Goal: Contribute content: Add original content to the website for others to see

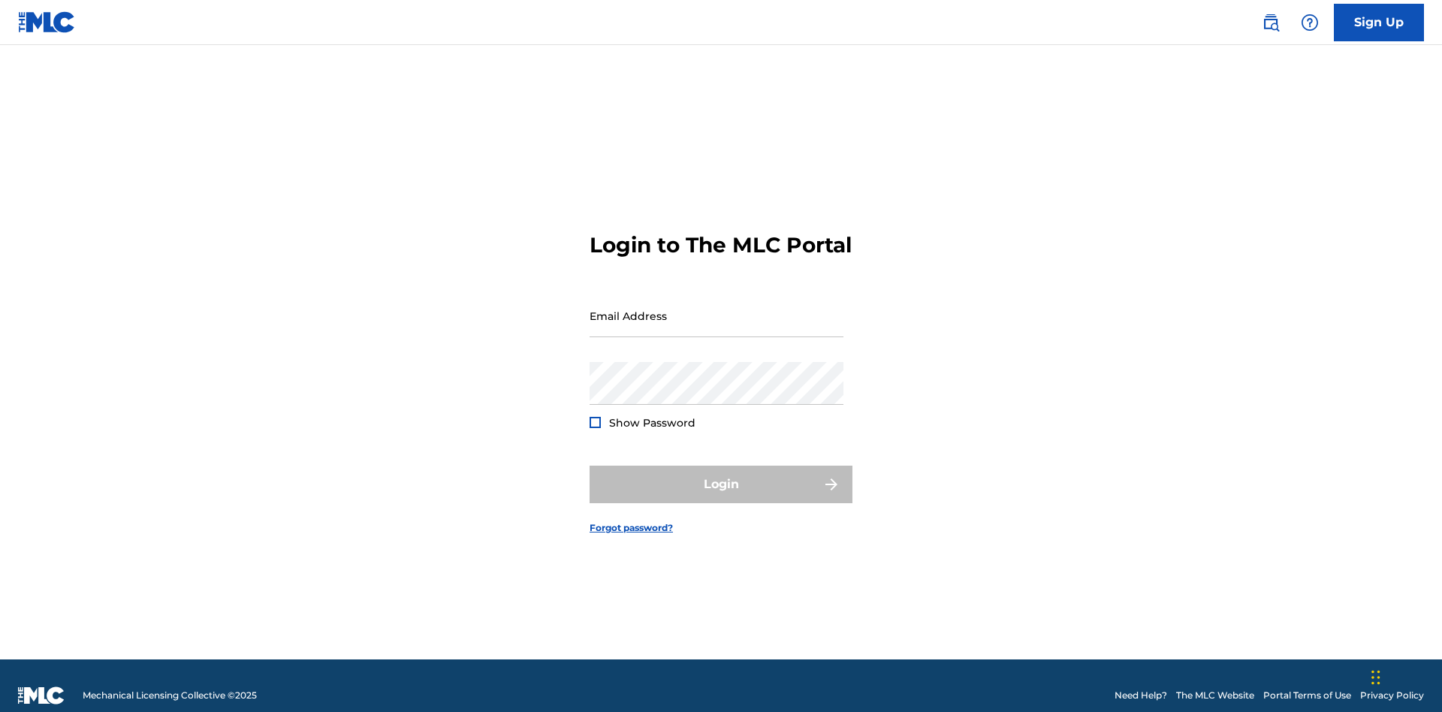
scroll to position [20, 0]
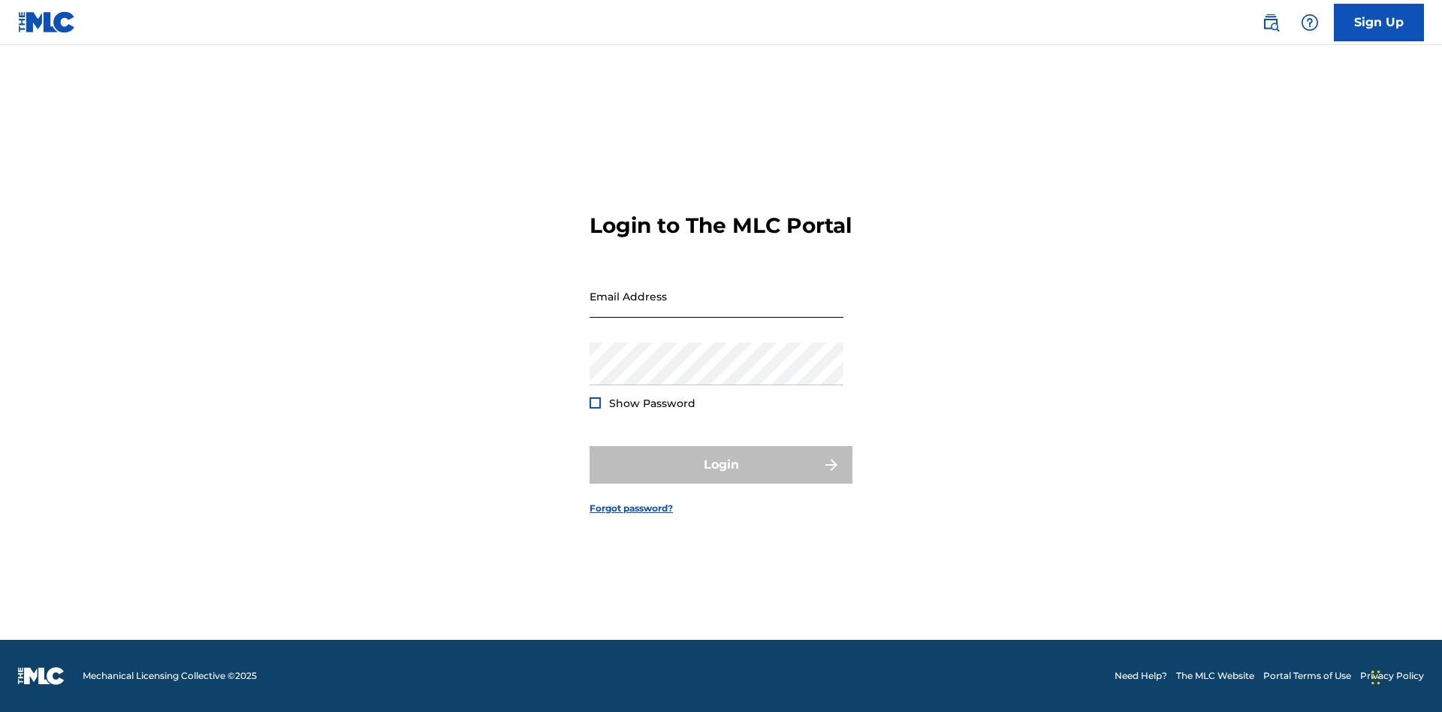
click at [717, 309] on input "Email Address" at bounding box center [717, 296] width 254 height 43
type input "[EMAIL_ADDRESS][DOMAIN_NAME]"
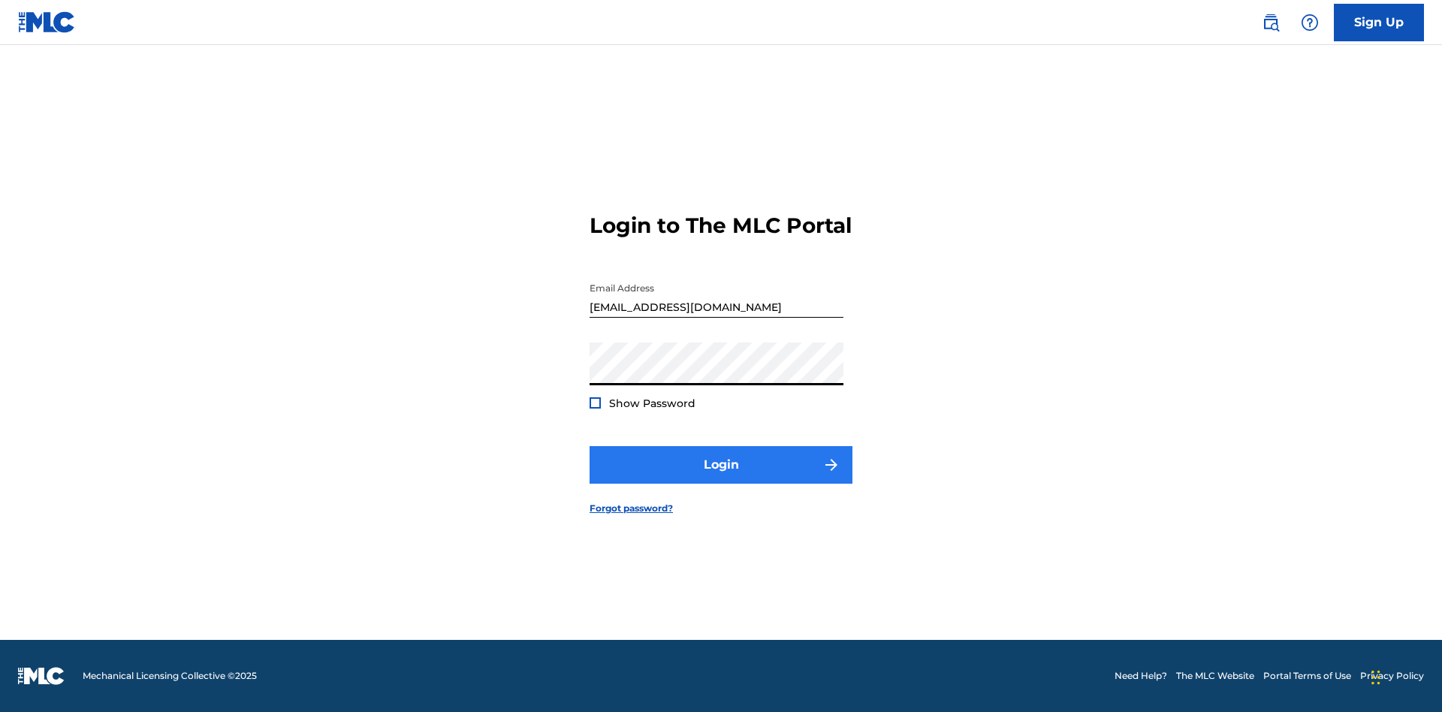
click at [721, 478] on button "Login" at bounding box center [721, 465] width 263 height 38
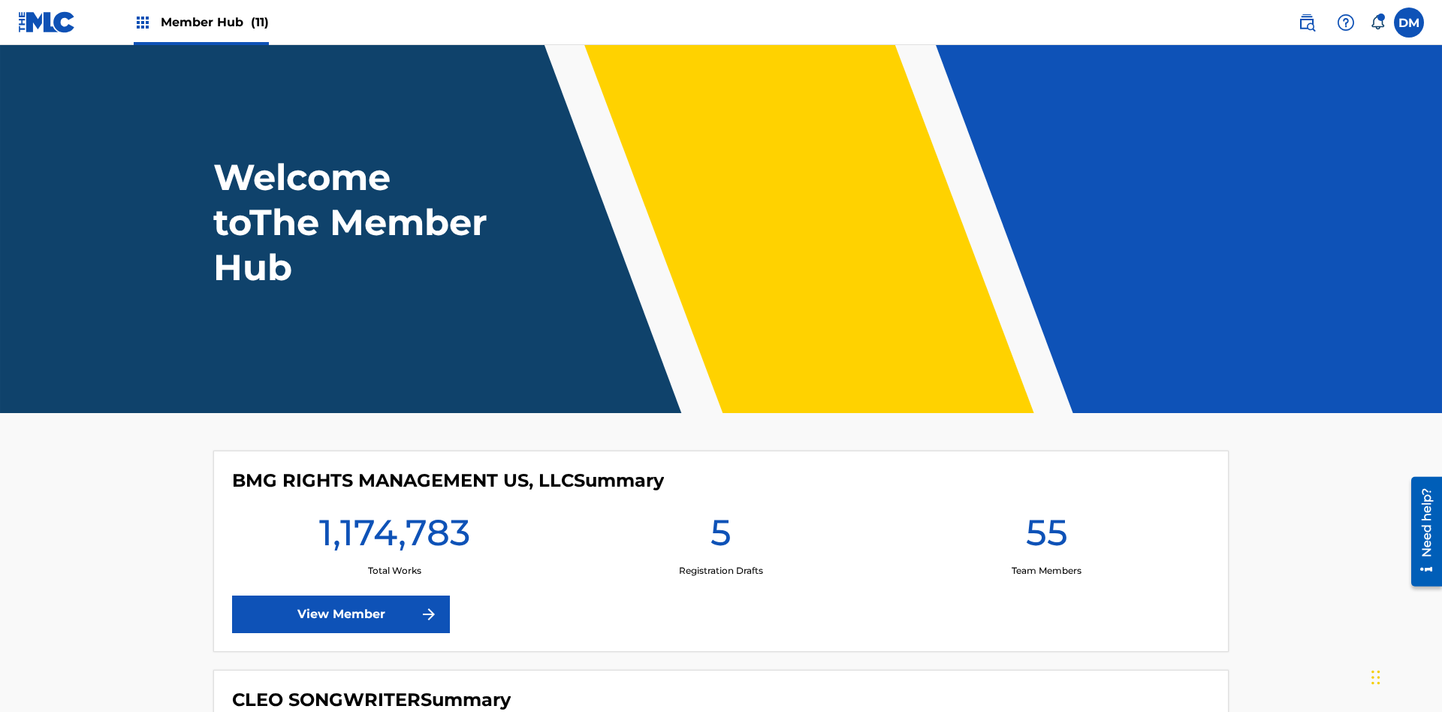
click at [214, 22] on span "Member Hub (11)" at bounding box center [215, 22] width 108 height 17
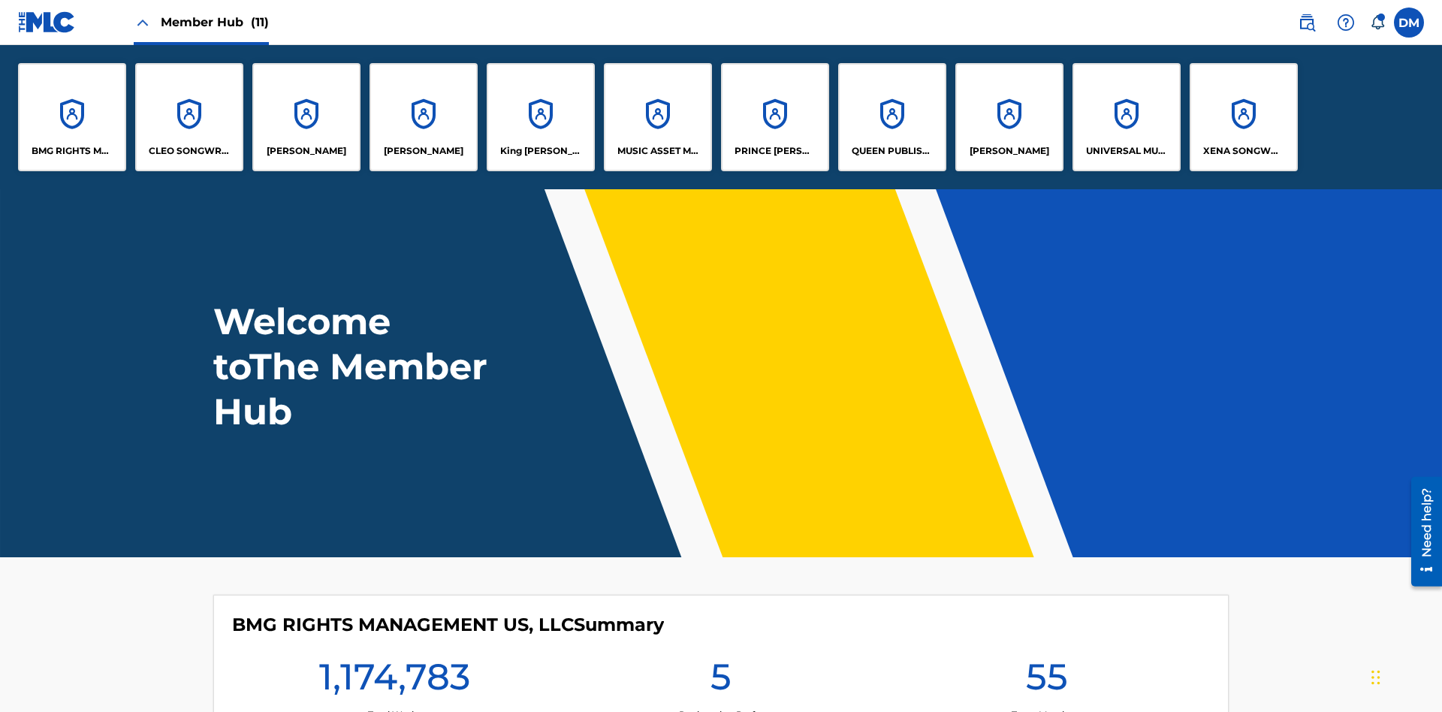
scroll to position [54, 0]
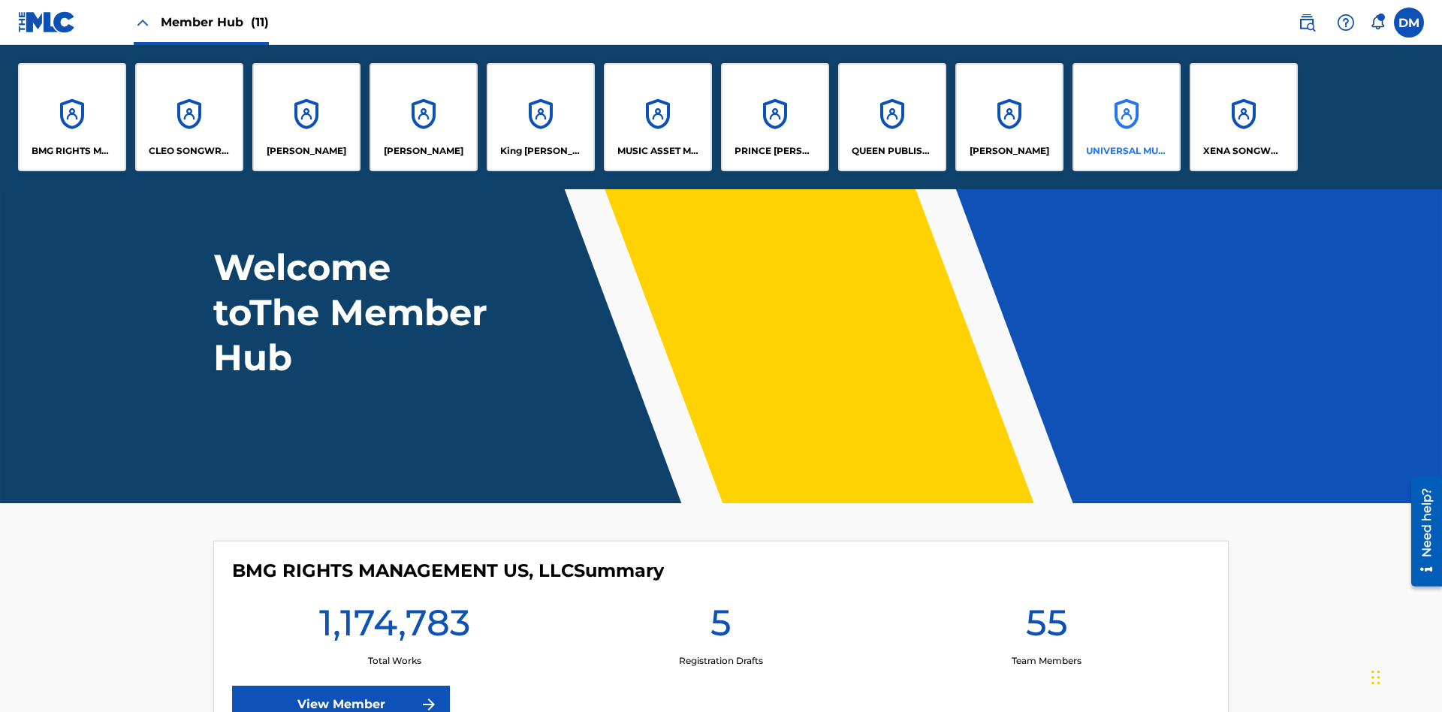
click at [1126, 151] on p "UNIVERSAL MUSIC PUB GROUP" at bounding box center [1127, 151] width 82 height 14
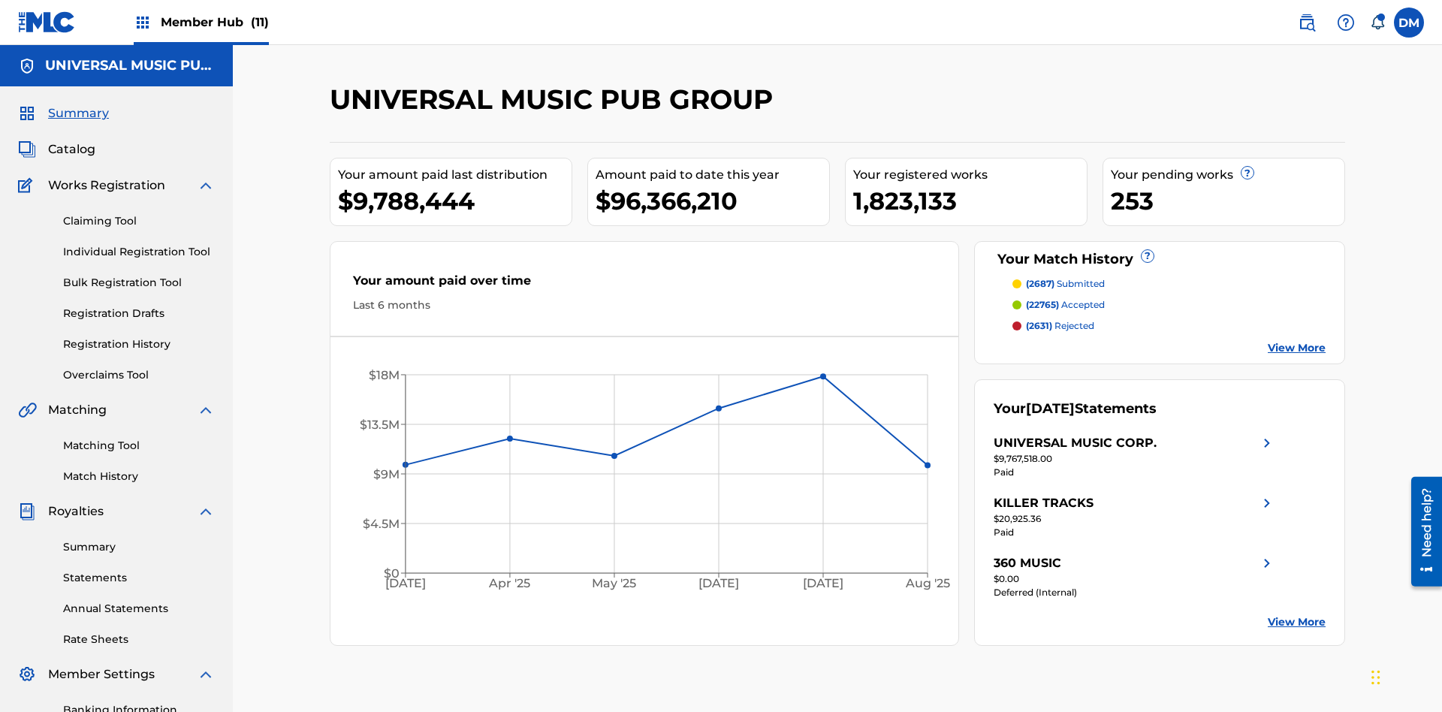
scroll to position [154, 0]
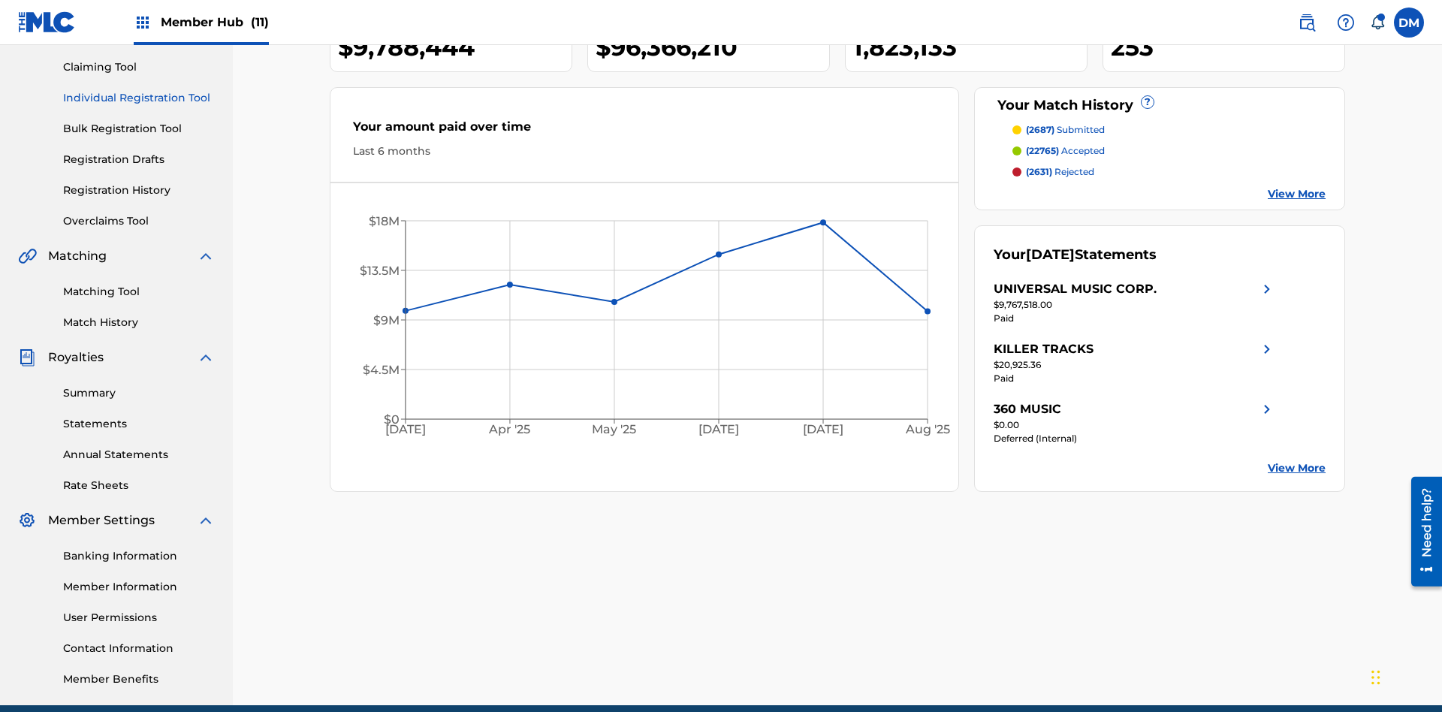
click at [139, 98] on link "Individual Registration Tool" at bounding box center [139, 98] width 152 height 16
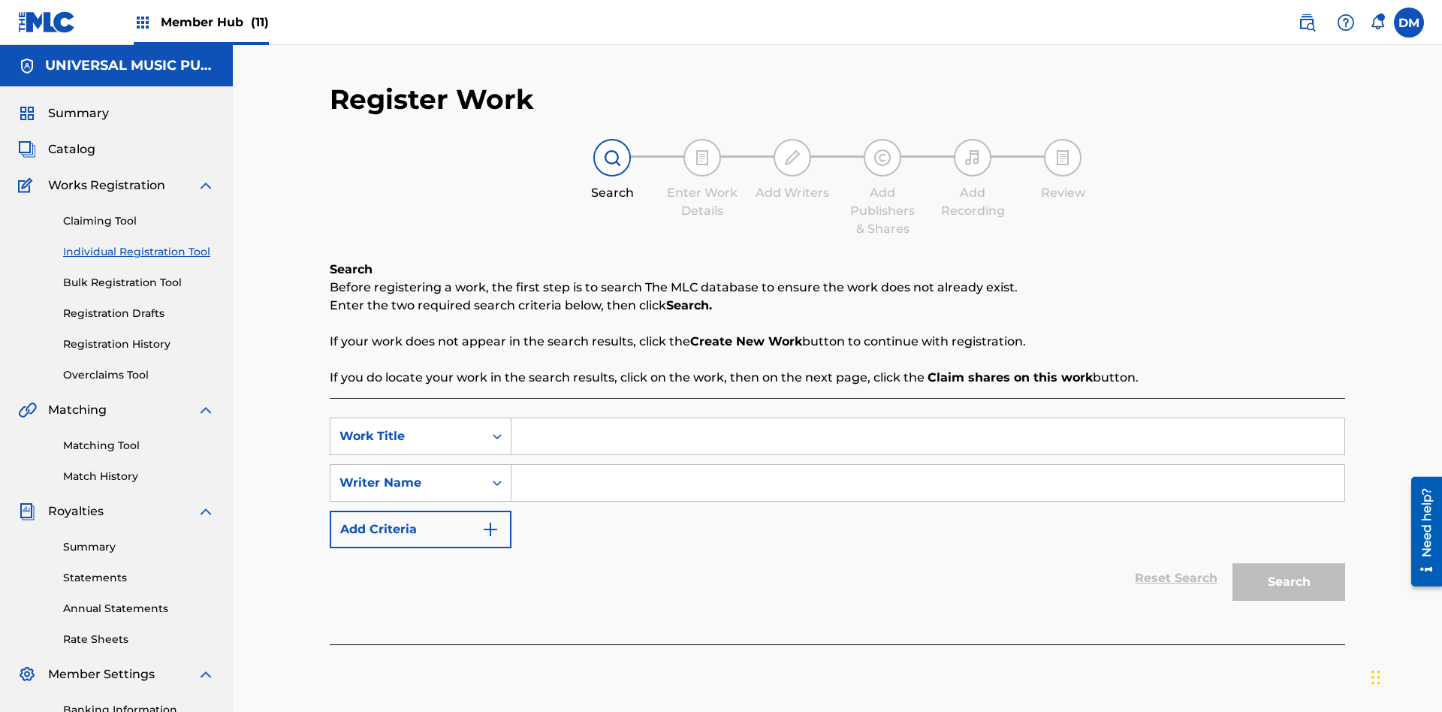
scroll to position [219, 0]
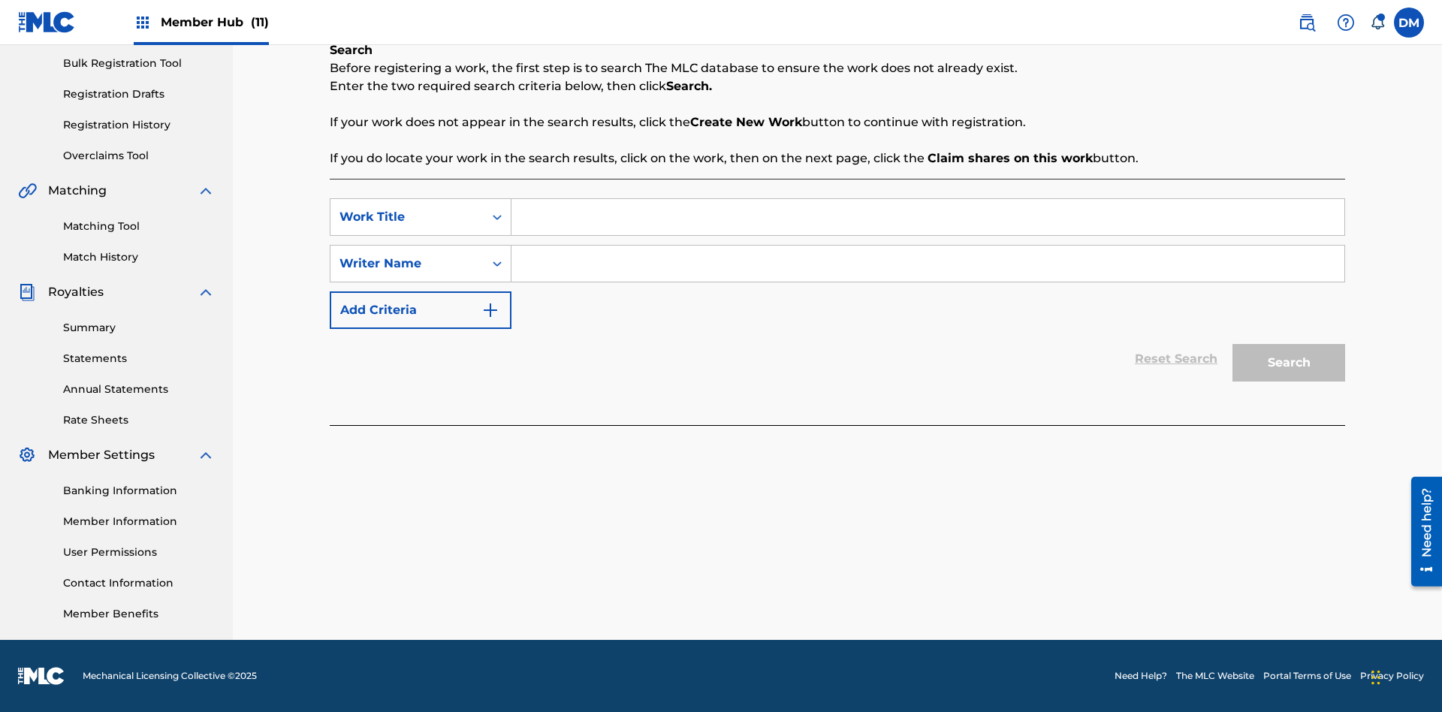
click at [928, 217] on input "Search Form" at bounding box center [927, 217] width 833 height 36
type input "Single Registered Work"
click at [928, 264] on input "Search Form" at bounding box center [927, 264] width 833 height 36
type input "QWERTYUIOP"
click at [1289, 363] on button "Search" at bounding box center [1288, 363] width 113 height 38
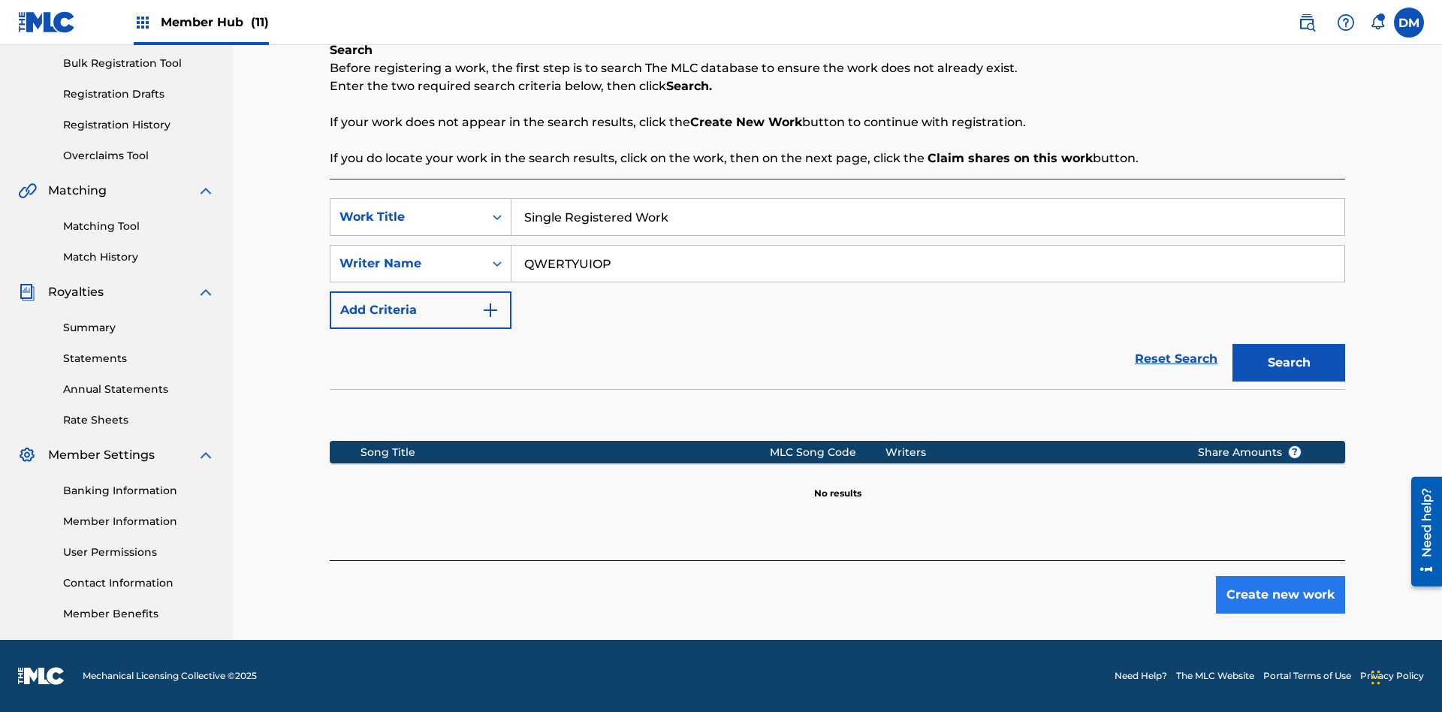
click at [1281, 595] on button "Create new work" at bounding box center [1280, 595] width 129 height 38
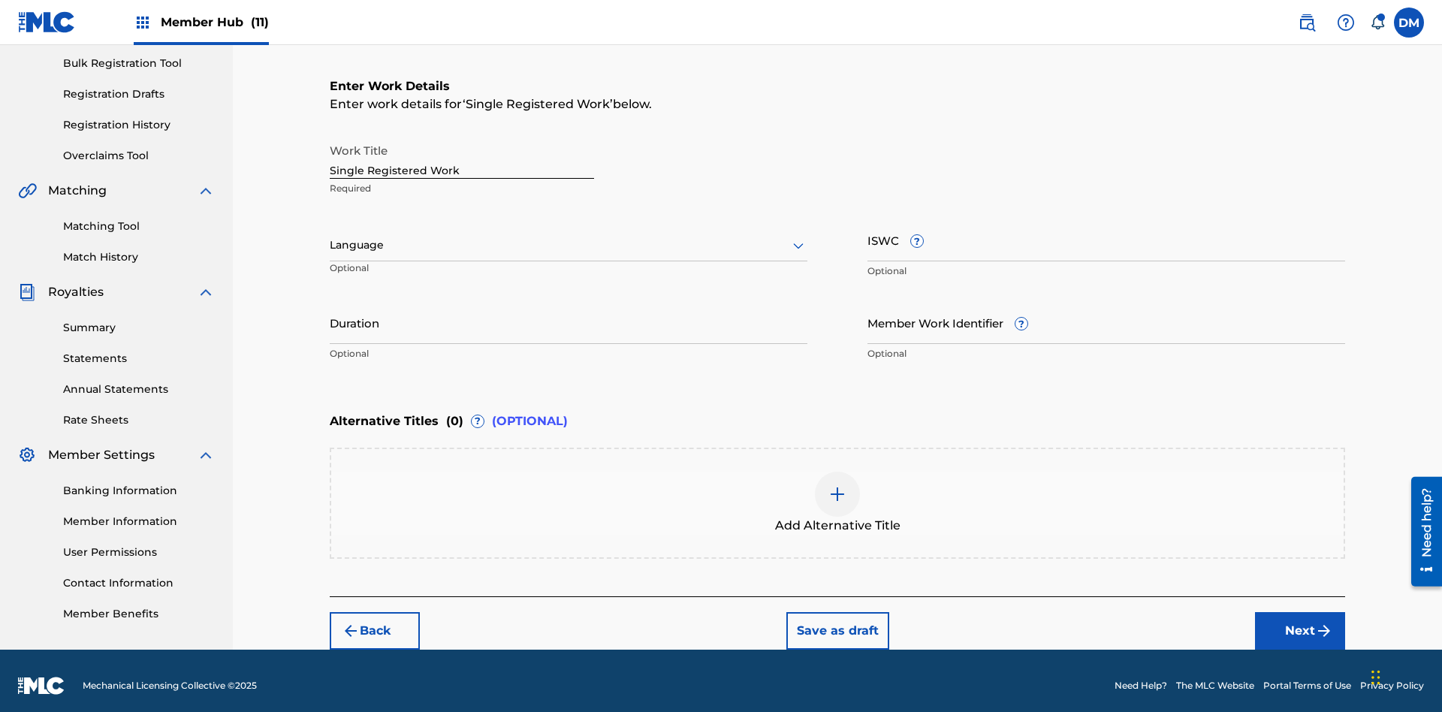
scroll to position [229, 0]
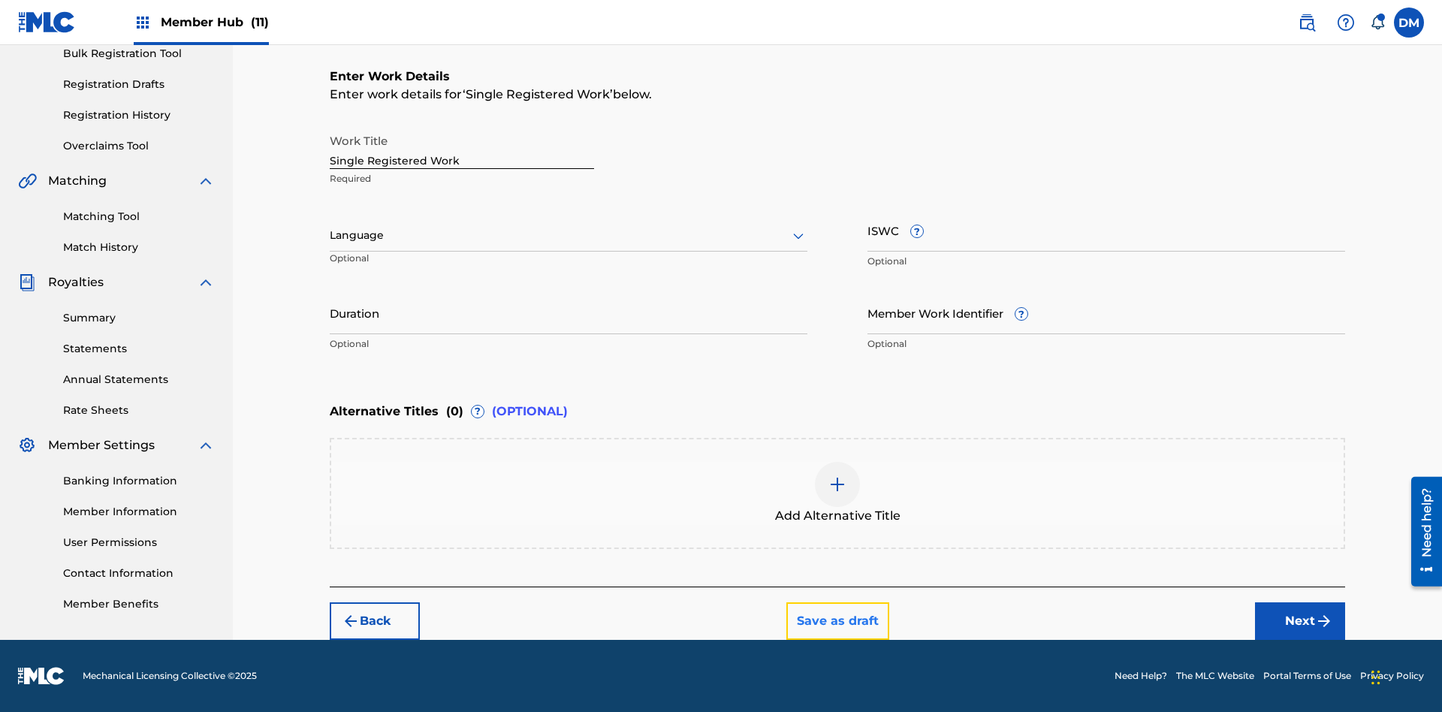
click at [837, 620] on button "Save as draft" at bounding box center [837, 621] width 103 height 38
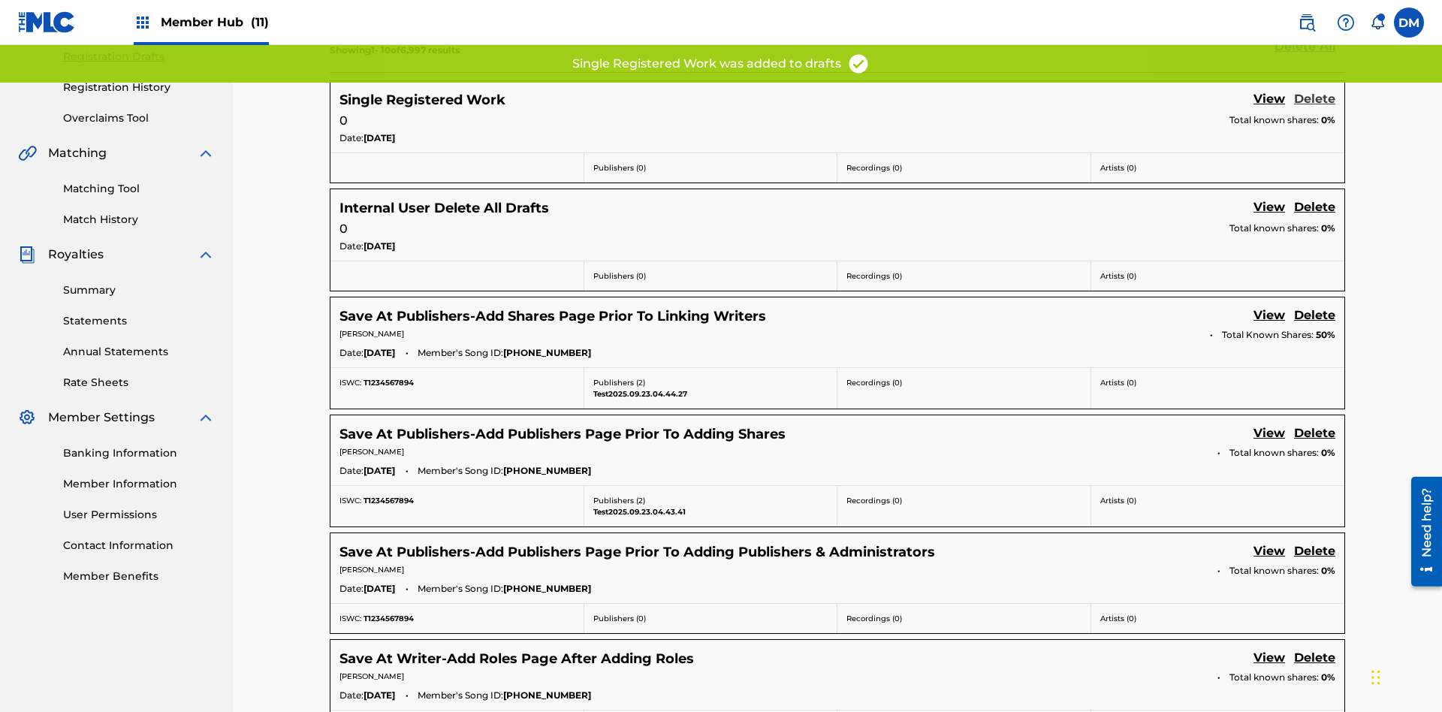
click at [1314, 100] on link "Delete" at bounding box center [1314, 100] width 41 height 20
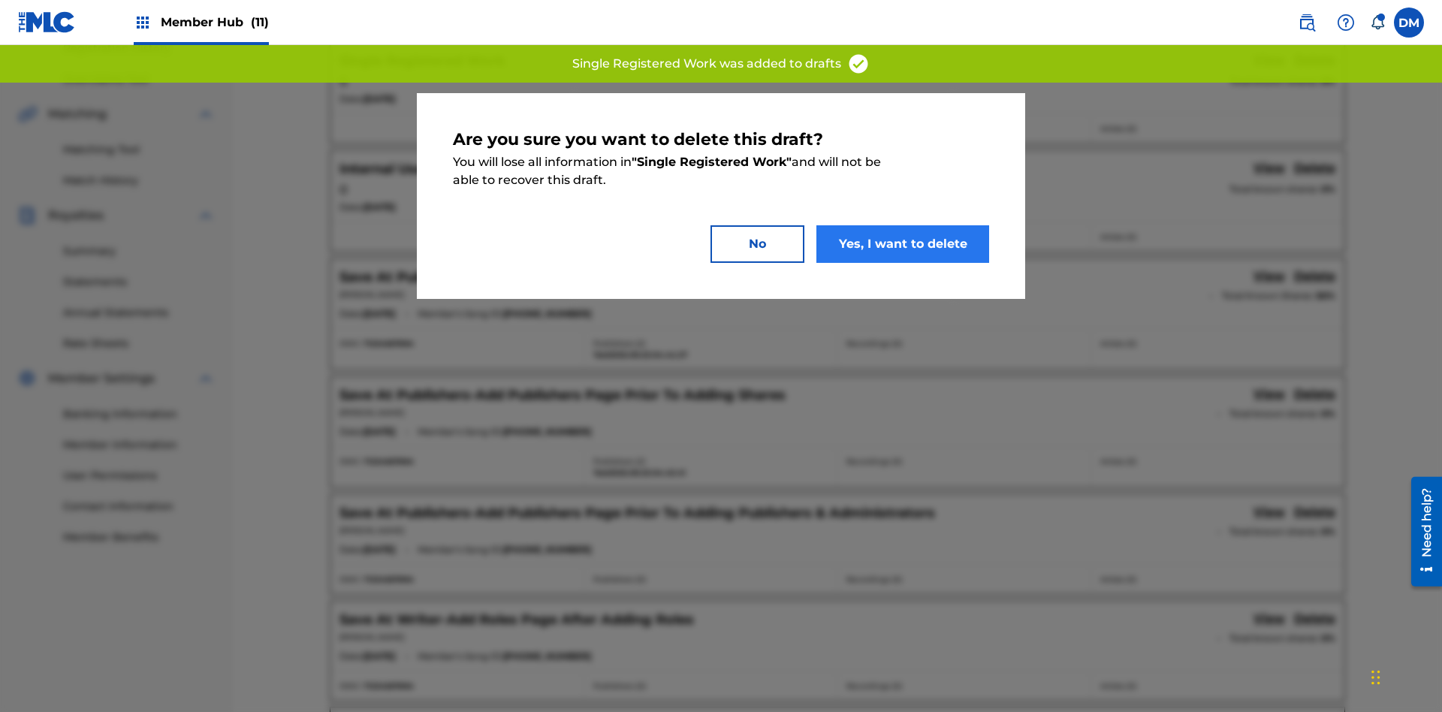
click at [903, 243] on button "Yes, I want to delete" at bounding box center [902, 244] width 173 height 38
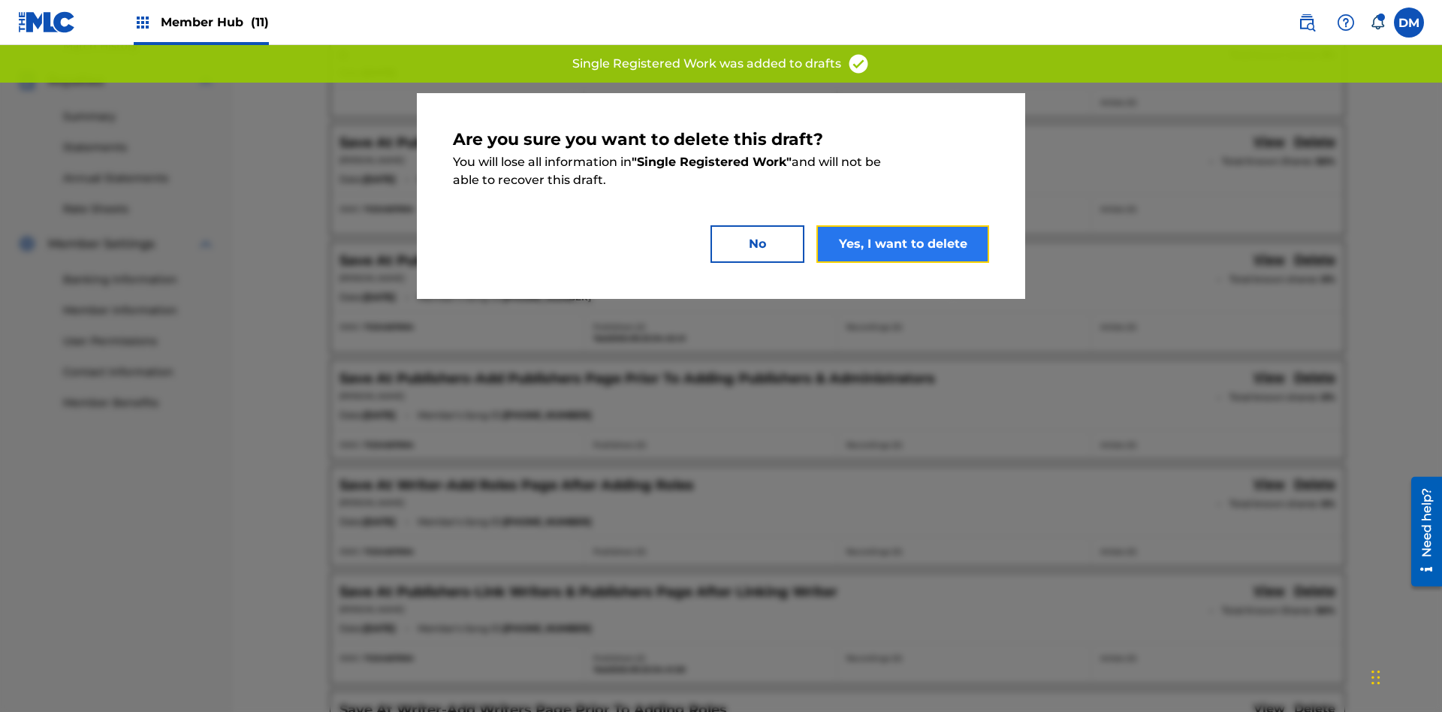
scroll to position [219, 0]
